Goal: Task Accomplishment & Management: Manage account settings

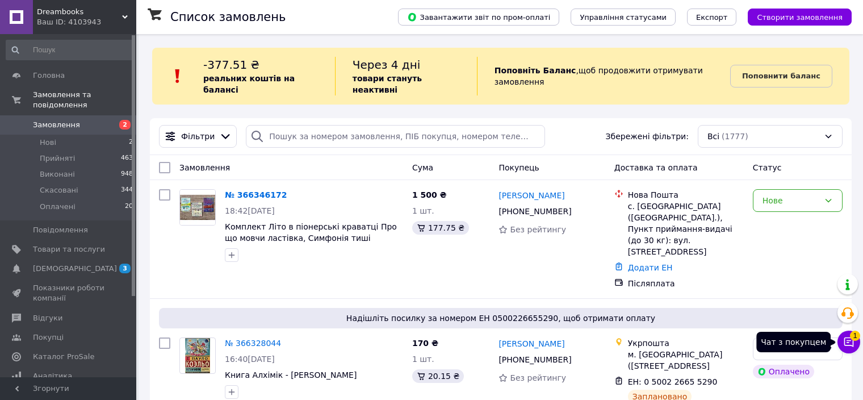
click at [852, 339] on span "1" at bounding box center [855, 336] width 10 height 10
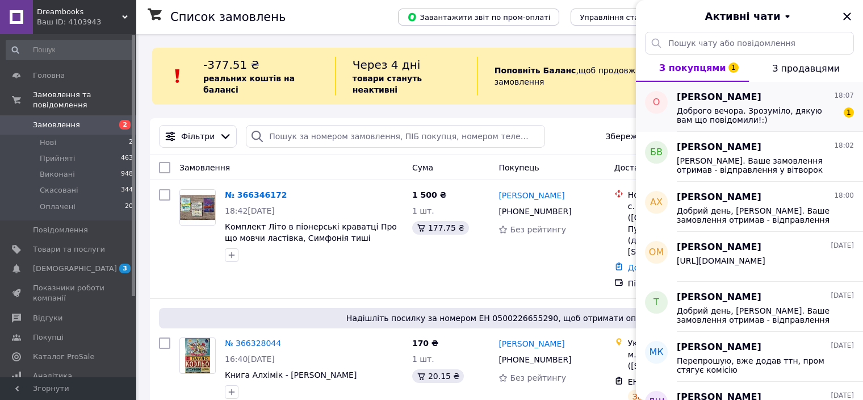
click at [782, 111] on span "Доброго вечора. Зрозуміло, дякую вам що повідомили!:)" at bounding box center [757, 115] width 161 height 18
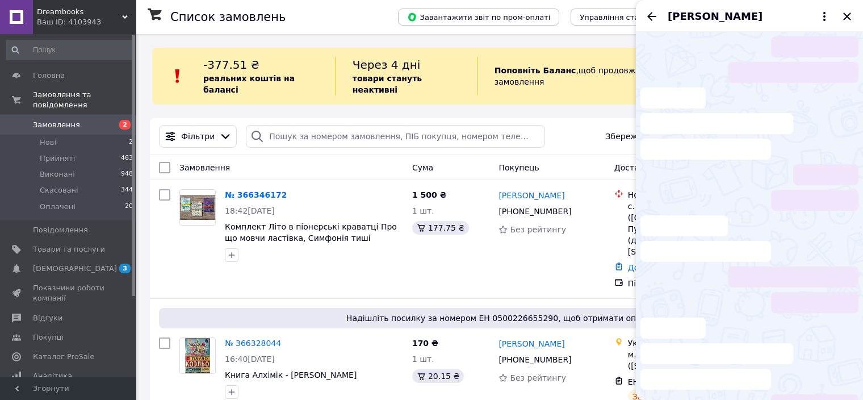
scroll to position [12, 0]
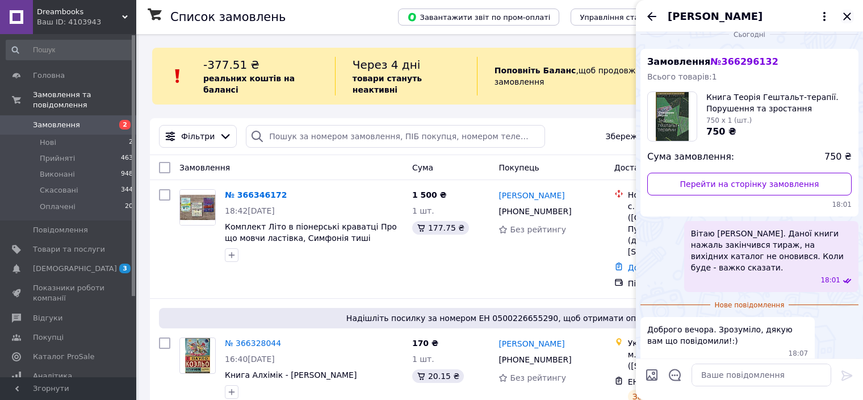
click at [851, 16] on icon "Закрити" at bounding box center [848, 17] width 14 height 14
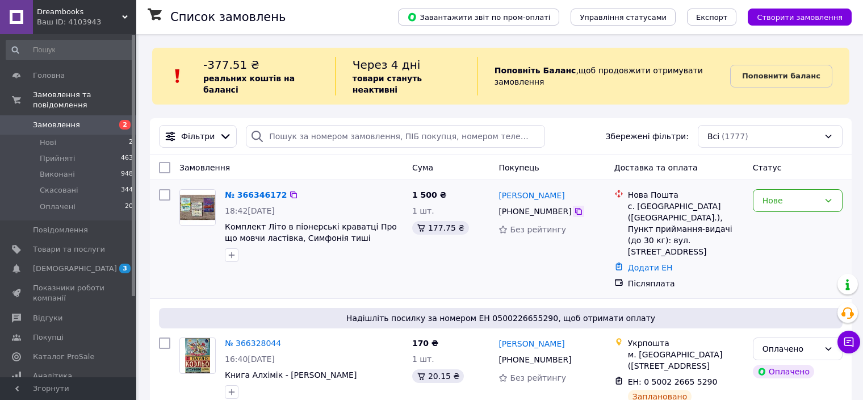
click at [574, 207] on icon at bounding box center [578, 211] width 9 height 9
click at [241, 190] on link "№ 366346172" at bounding box center [256, 194] width 62 height 9
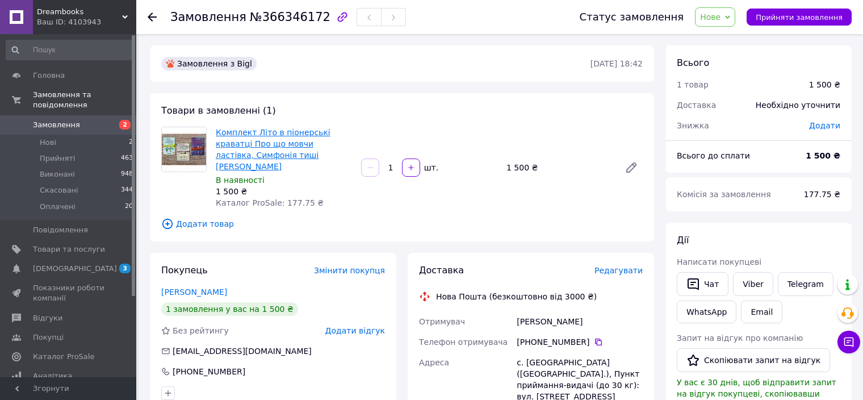
click at [241, 151] on link "Комплект Літо в піонерські краватці Про що мовчи ластівка, Симфонія тиші [PERSO…" at bounding box center [273, 149] width 115 height 43
click at [70, 264] on span "[DEMOGRAPHIC_DATA]" at bounding box center [75, 269] width 84 height 10
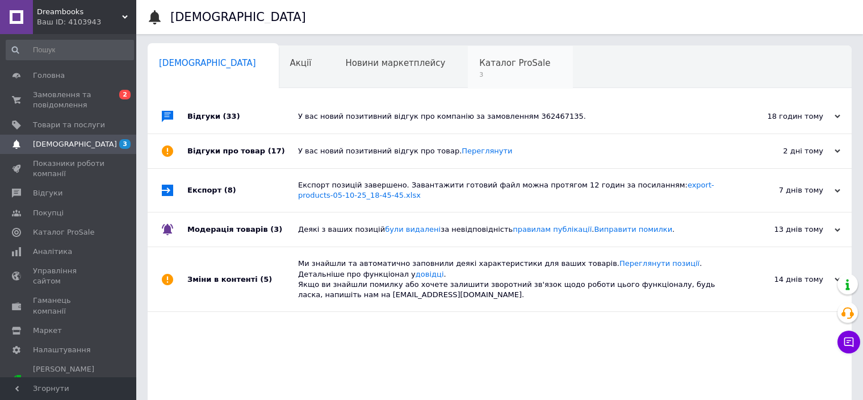
click at [479, 62] on span "Каталог ProSale" at bounding box center [514, 63] width 71 height 10
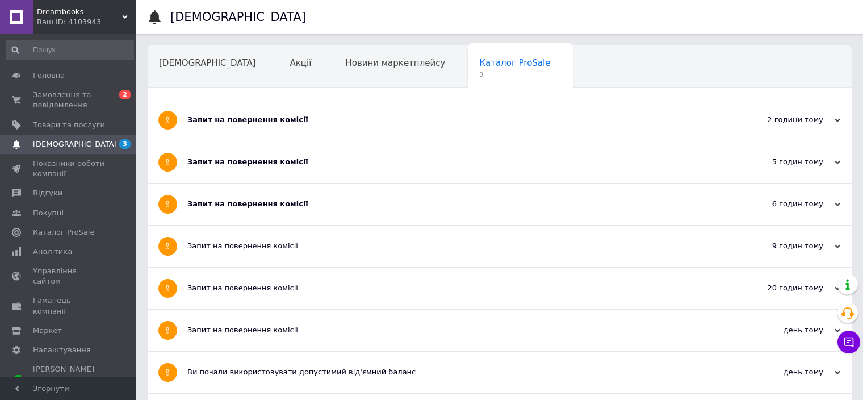
click at [325, 116] on div "Запит на повернення комісії" at bounding box center [457, 120] width 540 height 10
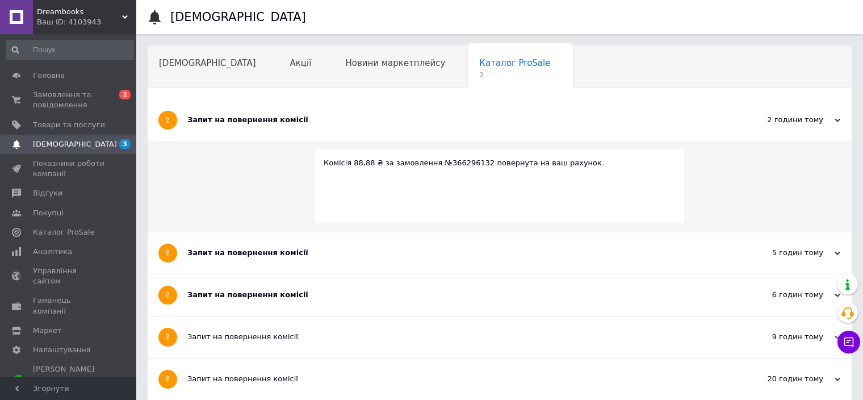
click at [293, 255] on div "Запит на повернення комісії" at bounding box center [457, 253] width 540 height 10
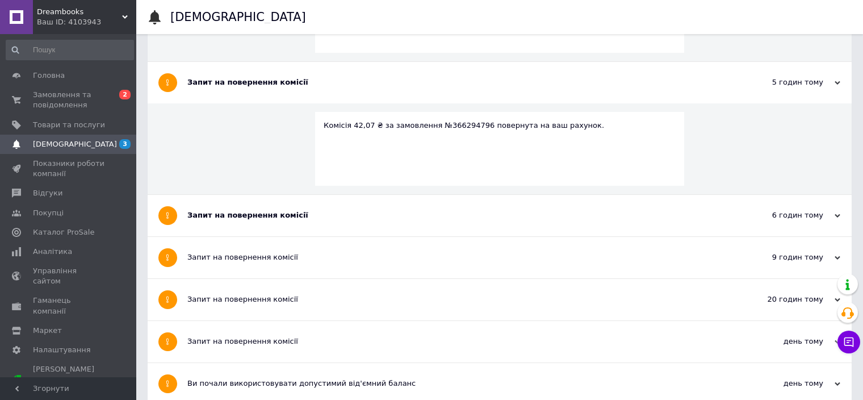
scroll to position [114, 0]
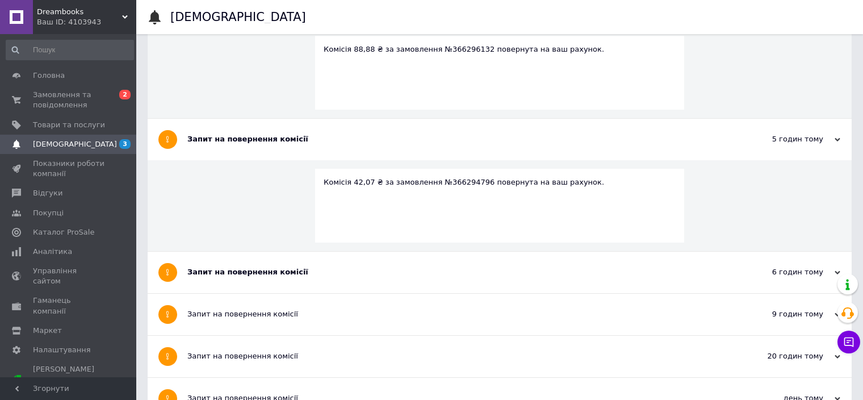
click at [281, 265] on div "Запит на повернення комісії" at bounding box center [457, 272] width 540 height 41
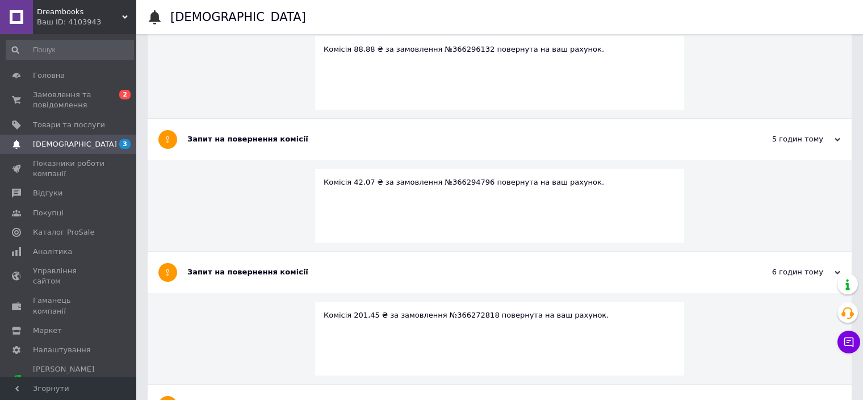
scroll to position [170, 0]
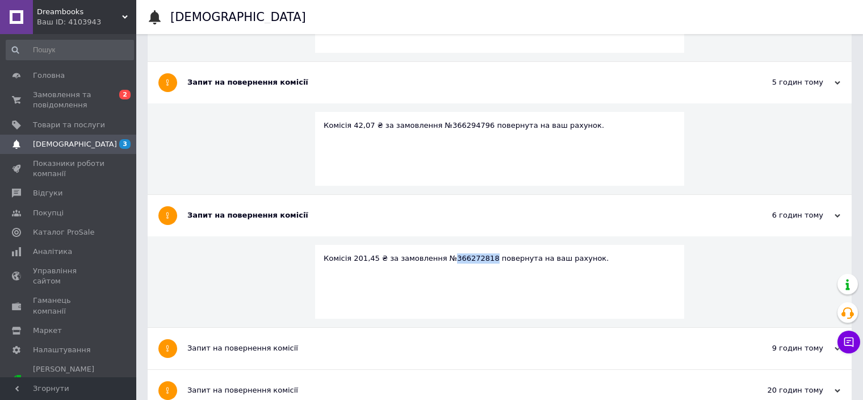
drag, startPoint x: 475, startPoint y: 258, endPoint x: 441, endPoint y: 260, distance: 34.1
click at [441, 260] on div "Комісія 201,45 ₴ за замовлення №366272818 повернута на ваш рахунок." at bounding box center [500, 258] width 352 height 10
copy div "366272818"
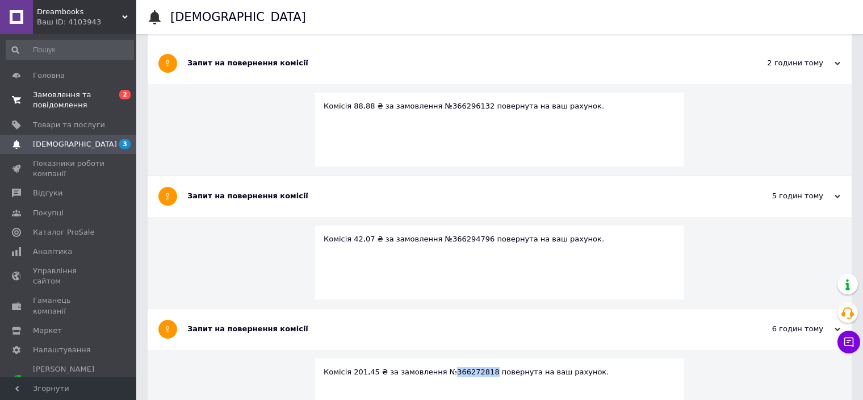
click at [54, 91] on span "Замовлення та повідомлення" at bounding box center [69, 100] width 72 height 20
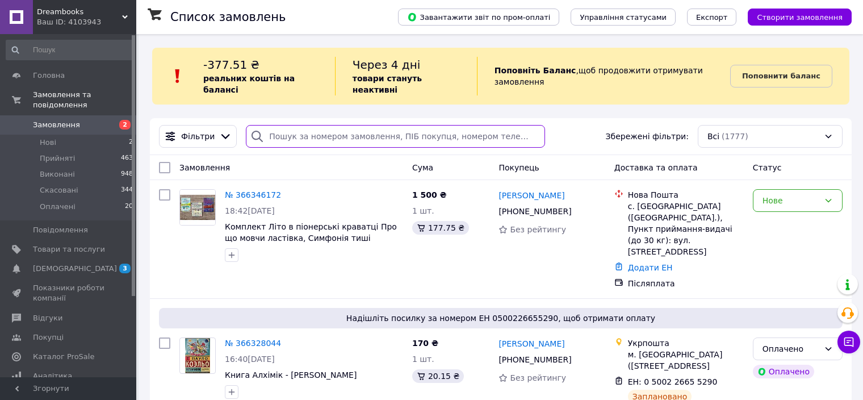
click at [306, 125] on input "search" at bounding box center [395, 136] width 299 height 23
paste input "366272818"
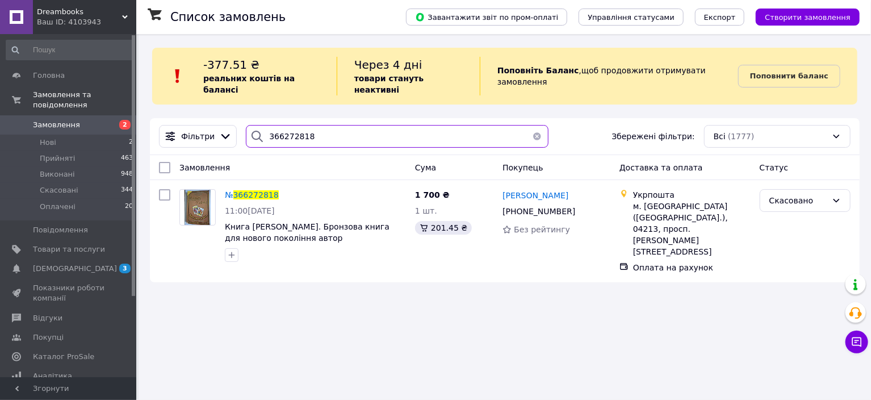
type input "366272818"
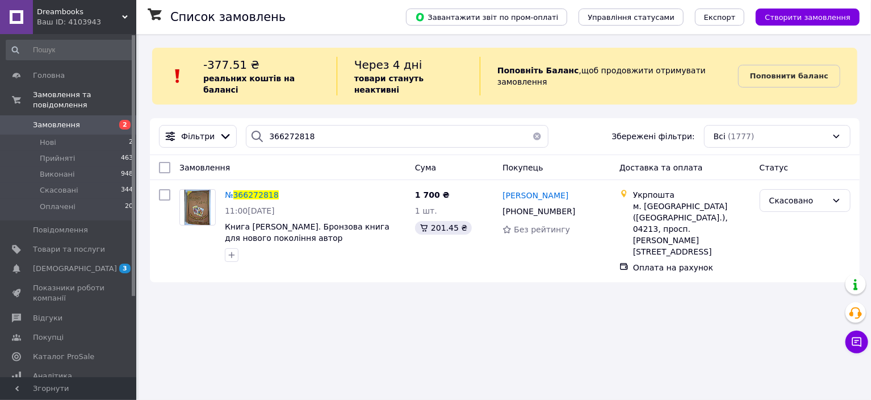
click at [66, 120] on span "Замовлення" at bounding box center [56, 125] width 47 height 10
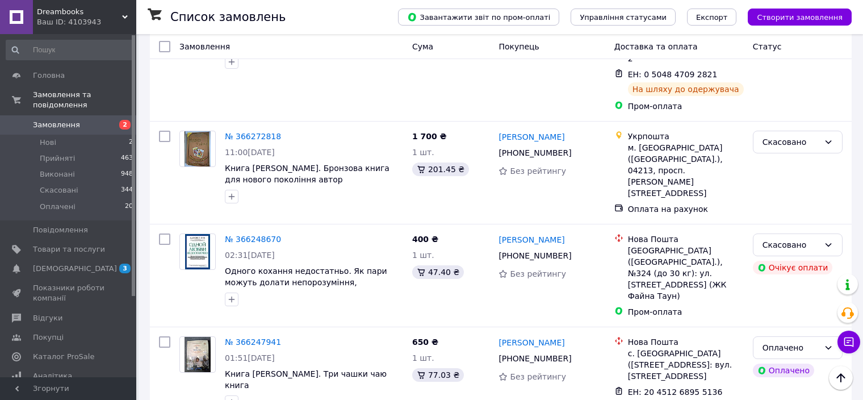
scroll to position [738, 0]
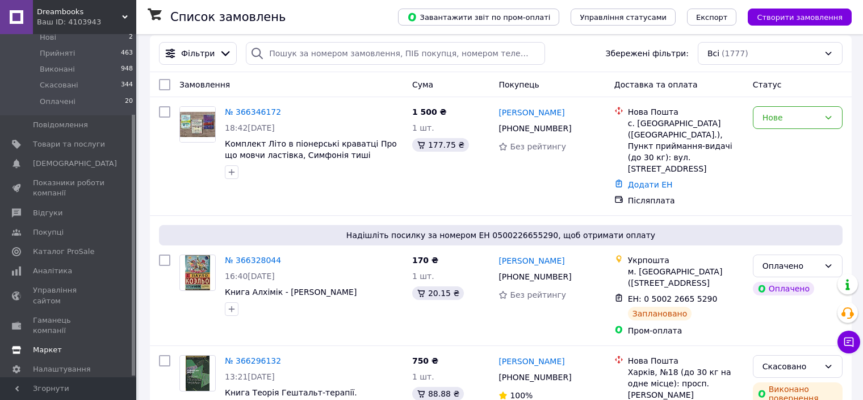
scroll to position [170, 0]
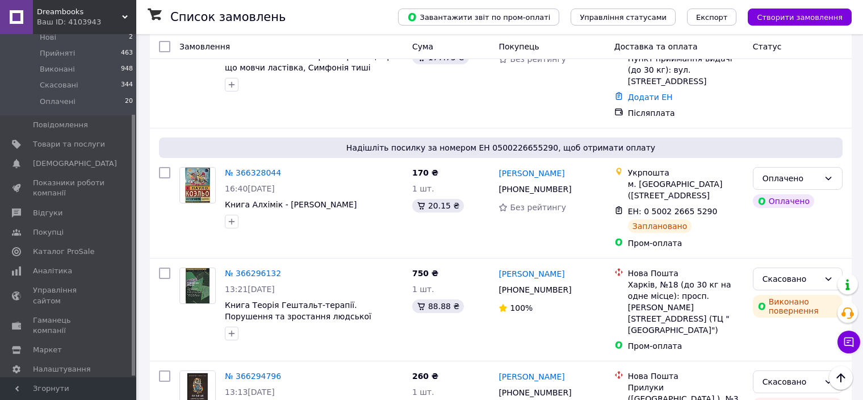
click at [69, 384] on span "Тарифи та рахунки Prom мікс 6 000" at bounding box center [69, 399] width 72 height 31
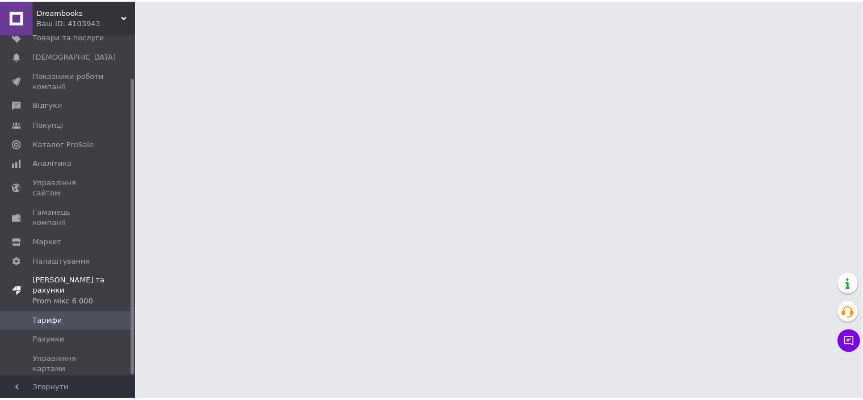
scroll to position [49, 0]
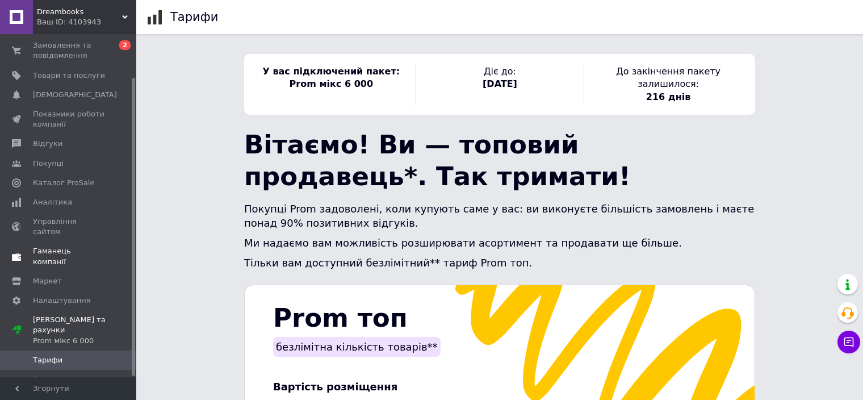
click at [61, 247] on link "Гаманець компанії" at bounding box center [70, 256] width 140 height 30
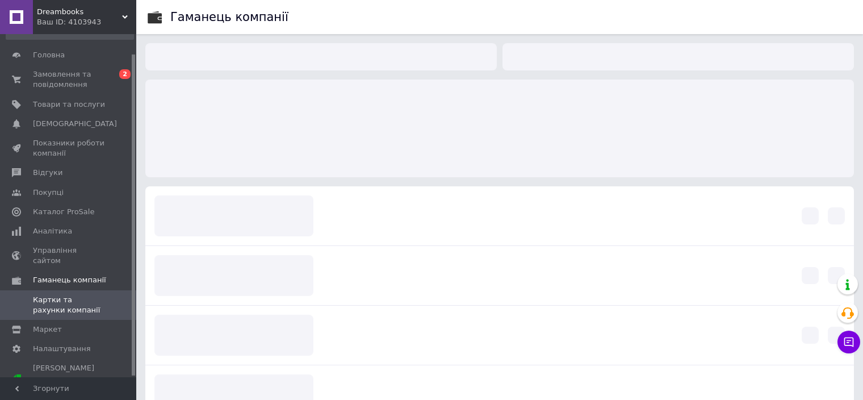
scroll to position [28, 0]
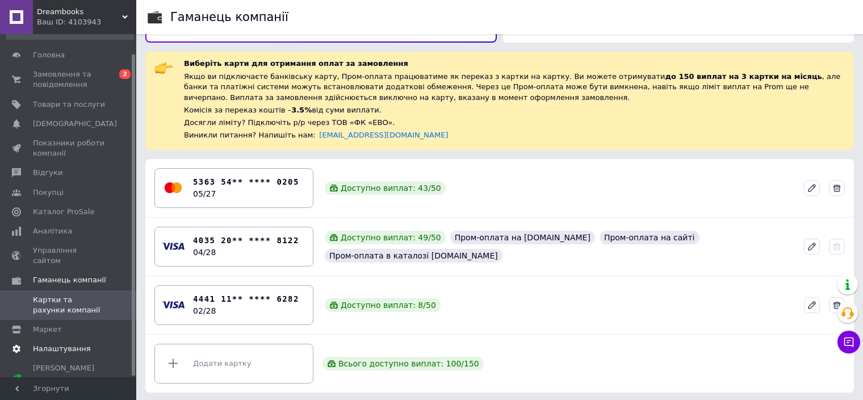
click at [53, 344] on span "Налаштування" at bounding box center [62, 349] width 58 height 10
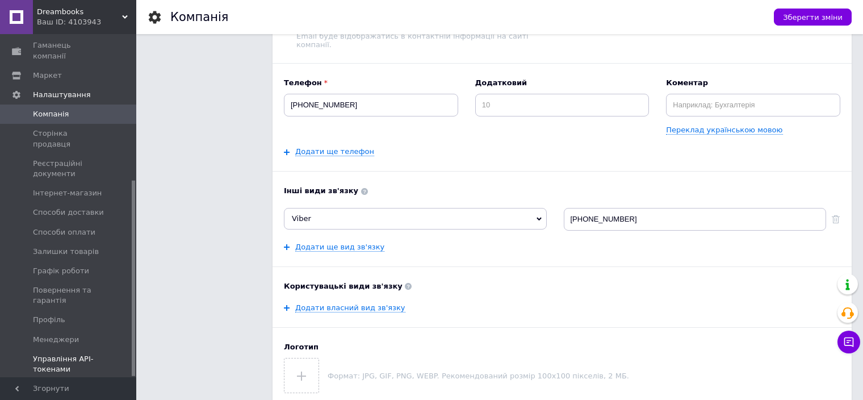
scroll to position [170, 0]
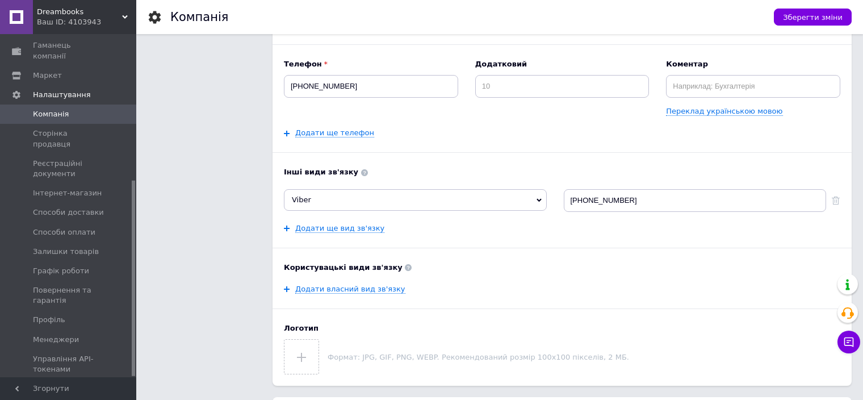
click at [55, 383] on span "Тарифи та рахунки Prom мікс 6 000" at bounding box center [69, 398] width 72 height 31
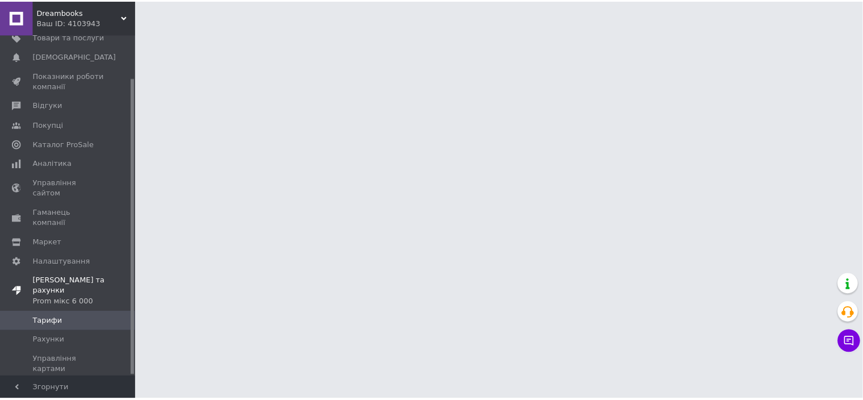
scroll to position [49, 0]
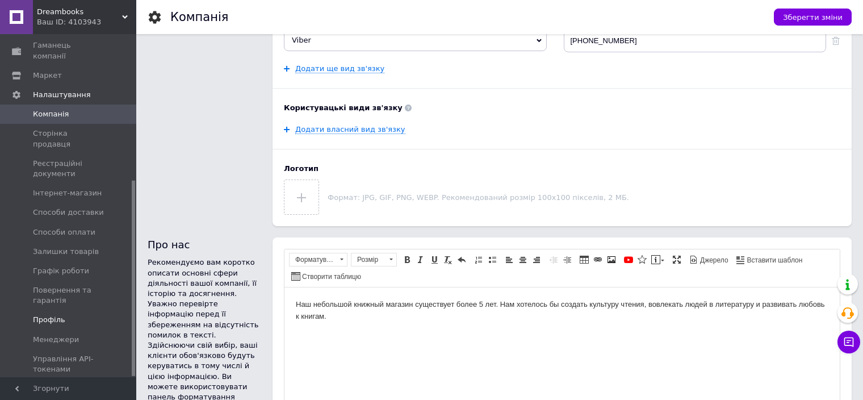
scroll to position [511, 0]
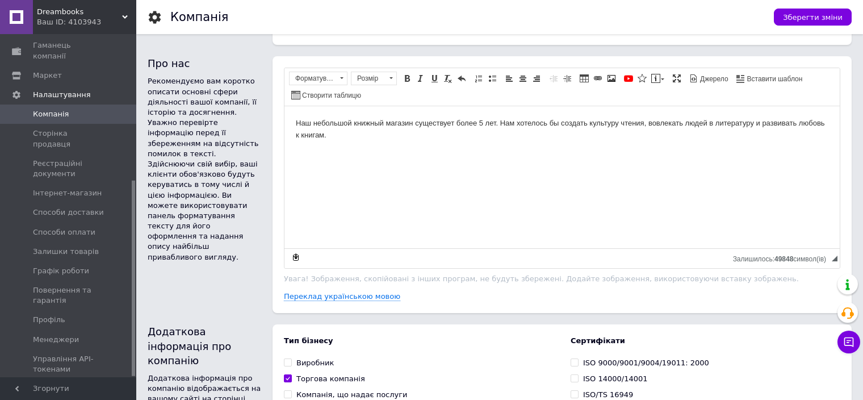
click at [56, 379] on link "Тарифи та рахунки Prom мікс 6 000" at bounding box center [70, 399] width 140 height 40
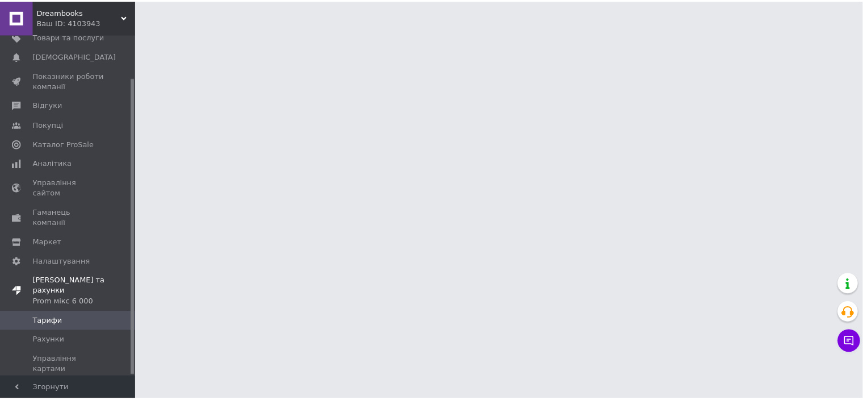
scroll to position [49, 0]
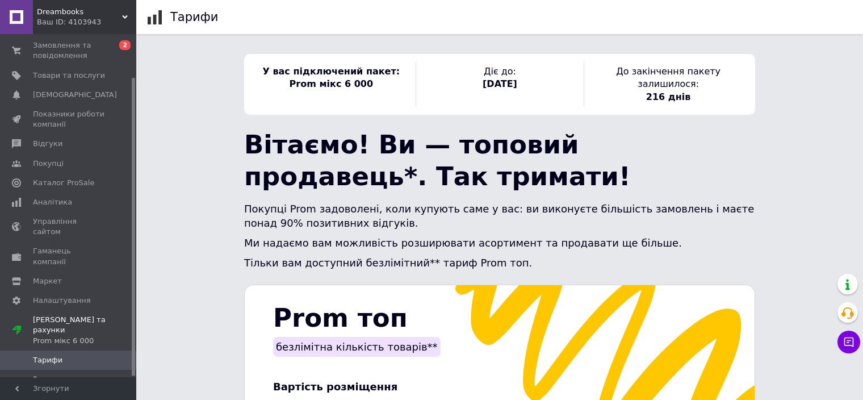
click at [77, 374] on span "Рахунки" at bounding box center [69, 379] width 72 height 10
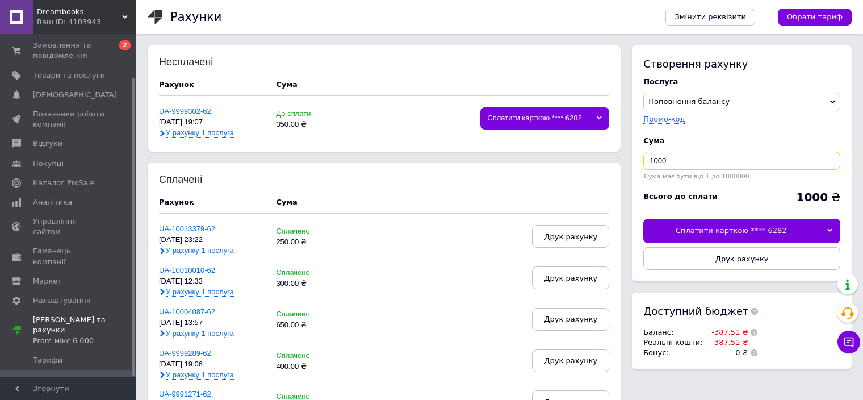
drag, startPoint x: 665, startPoint y: 164, endPoint x: 643, endPoint y: 164, distance: 21.6
click at [644, 164] on div "1000" at bounding box center [742, 161] width 197 height 18
type input "500"
click at [828, 231] on icon at bounding box center [830, 230] width 5 height 5
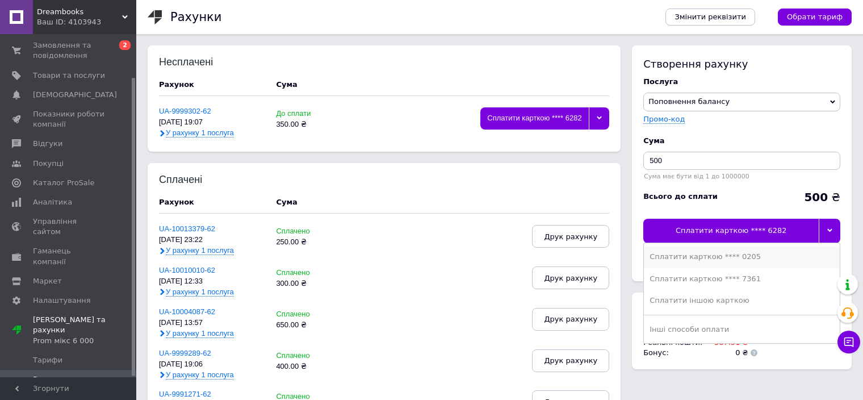
click at [737, 256] on div "Сплатити карткою **** 0205" at bounding box center [742, 257] width 185 height 10
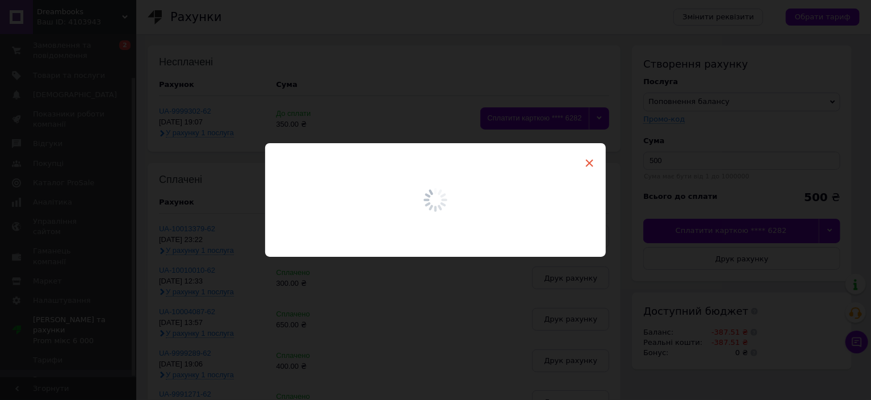
click at [590, 161] on span "×" at bounding box center [589, 162] width 10 height 19
